Goal: Transaction & Acquisition: Purchase product/service

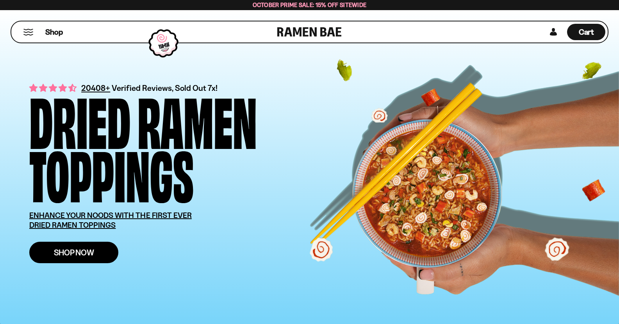
click at [77, 253] on span "Shop Now" at bounding box center [74, 253] width 40 height 8
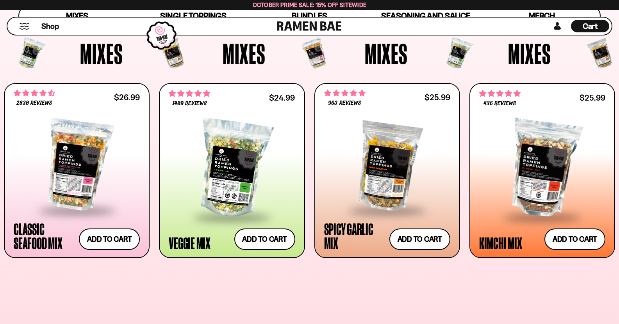
scroll to position [273, 0]
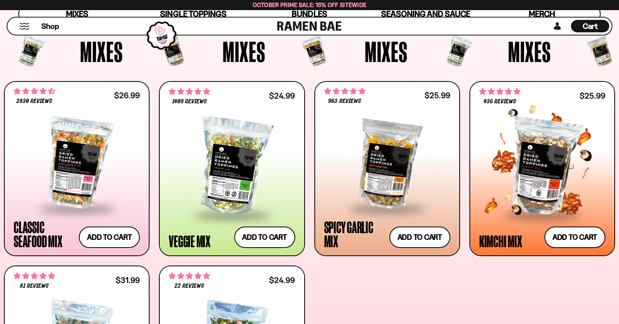
click at [531, 179] on div at bounding box center [542, 166] width 126 height 95
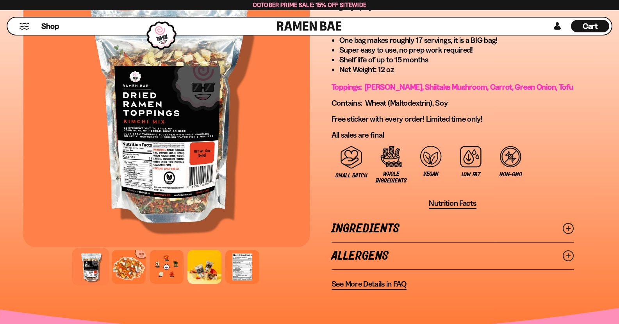
scroll to position [585, 0]
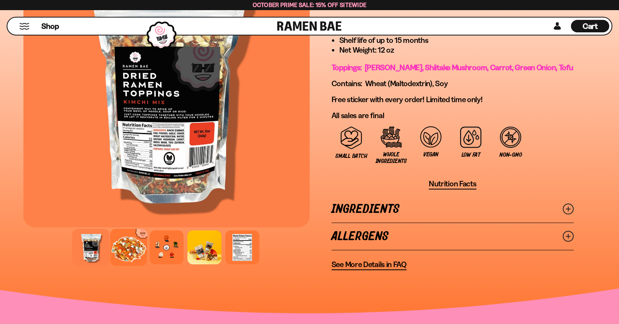
click at [130, 245] on div at bounding box center [128, 247] width 37 height 37
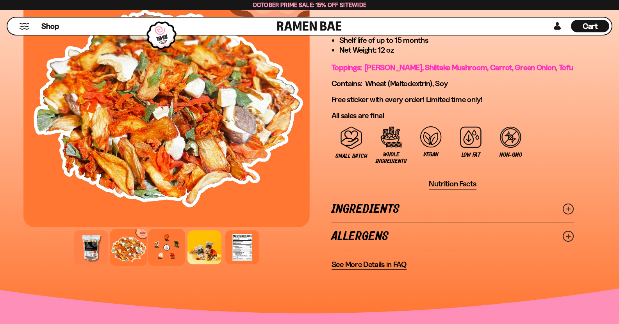
click at [171, 250] on div at bounding box center [166, 247] width 37 height 37
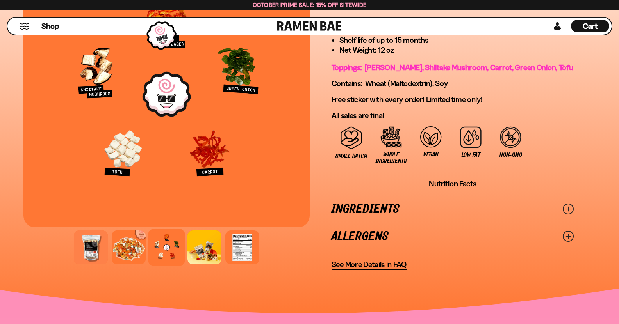
scroll to position [546, 0]
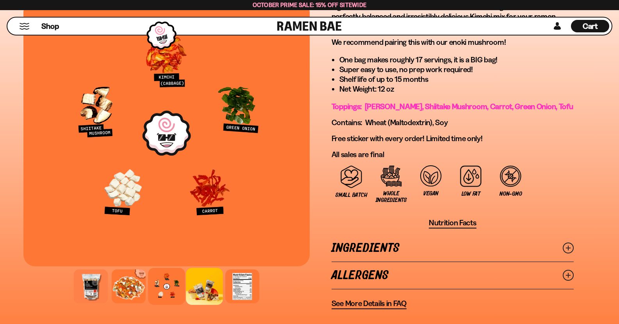
click at [206, 292] on div at bounding box center [204, 286] width 37 height 37
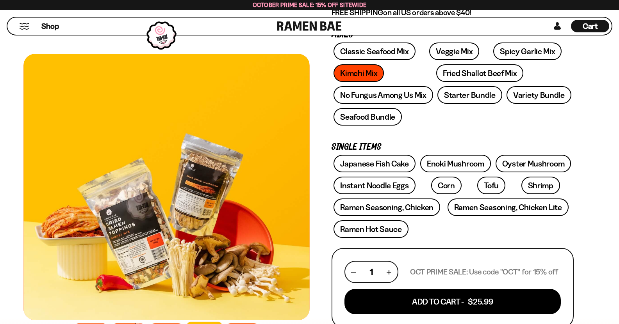
scroll to position [156, 0]
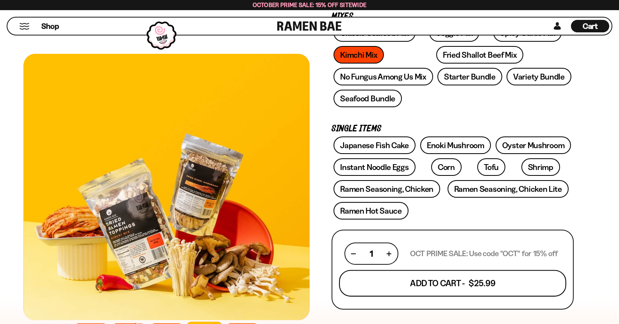
click at [432, 285] on button "Add To Cart - $25.99" at bounding box center [452, 283] width 227 height 27
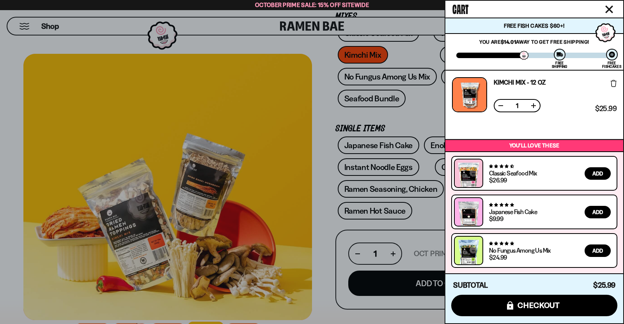
click at [340, 211] on div at bounding box center [312, 162] width 624 height 324
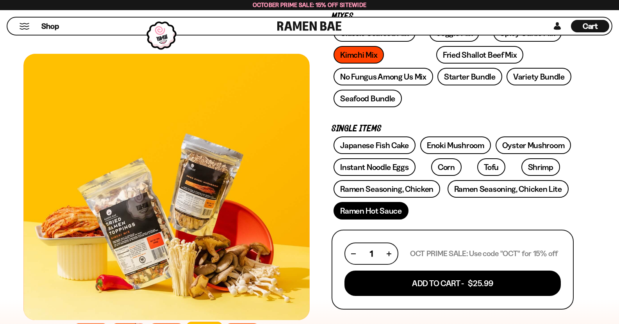
click at [353, 213] on link "Ramen Hot Sauce" at bounding box center [370, 211] width 75 height 18
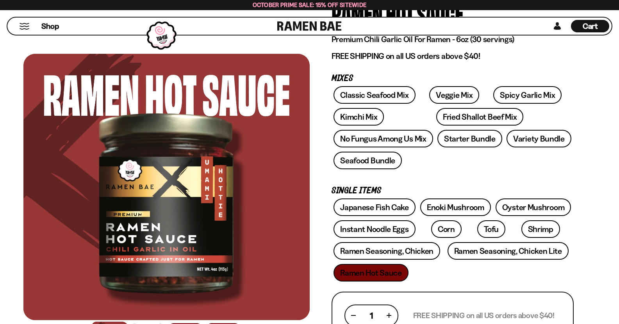
scroll to position [117, 0]
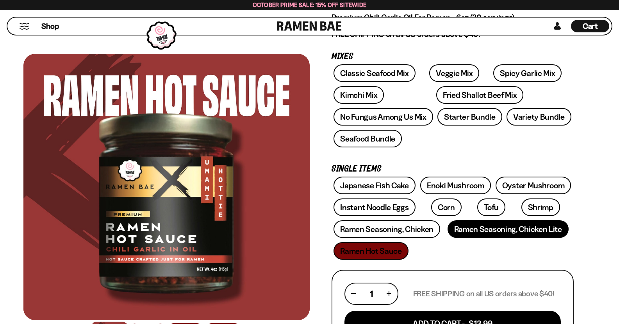
click at [491, 231] on link "Ramen Seasoning, Chicken Lite" at bounding box center [507, 230] width 121 height 18
